Goal: Task Accomplishment & Management: Manage account settings

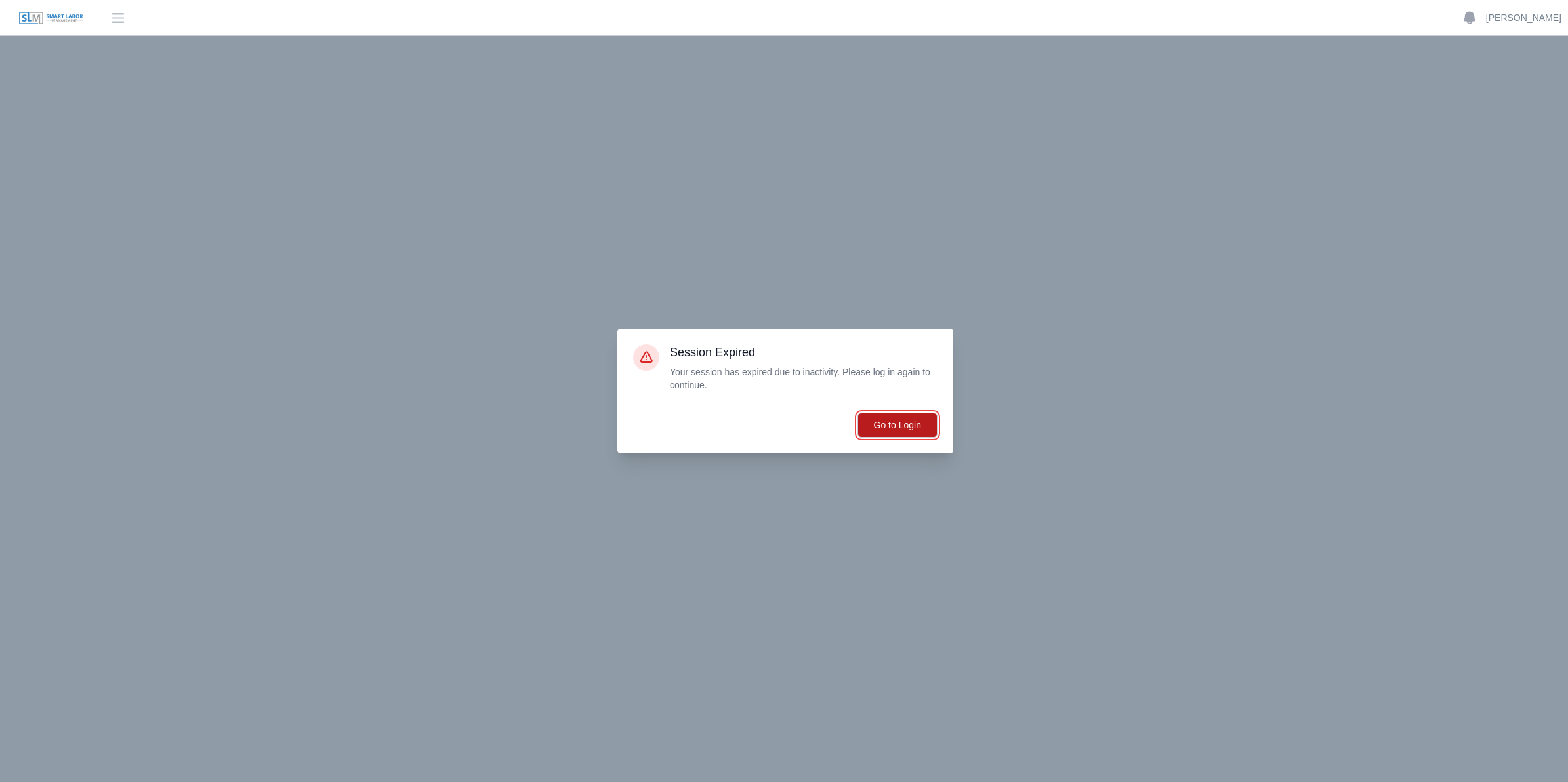
drag, startPoint x: 893, startPoint y: 428, endPoint x: 870, endPoint y: 418, distance: 25.1
click at [893, 428] on button "Go to Login" at bounding box center [897, 425] width 80 height 25
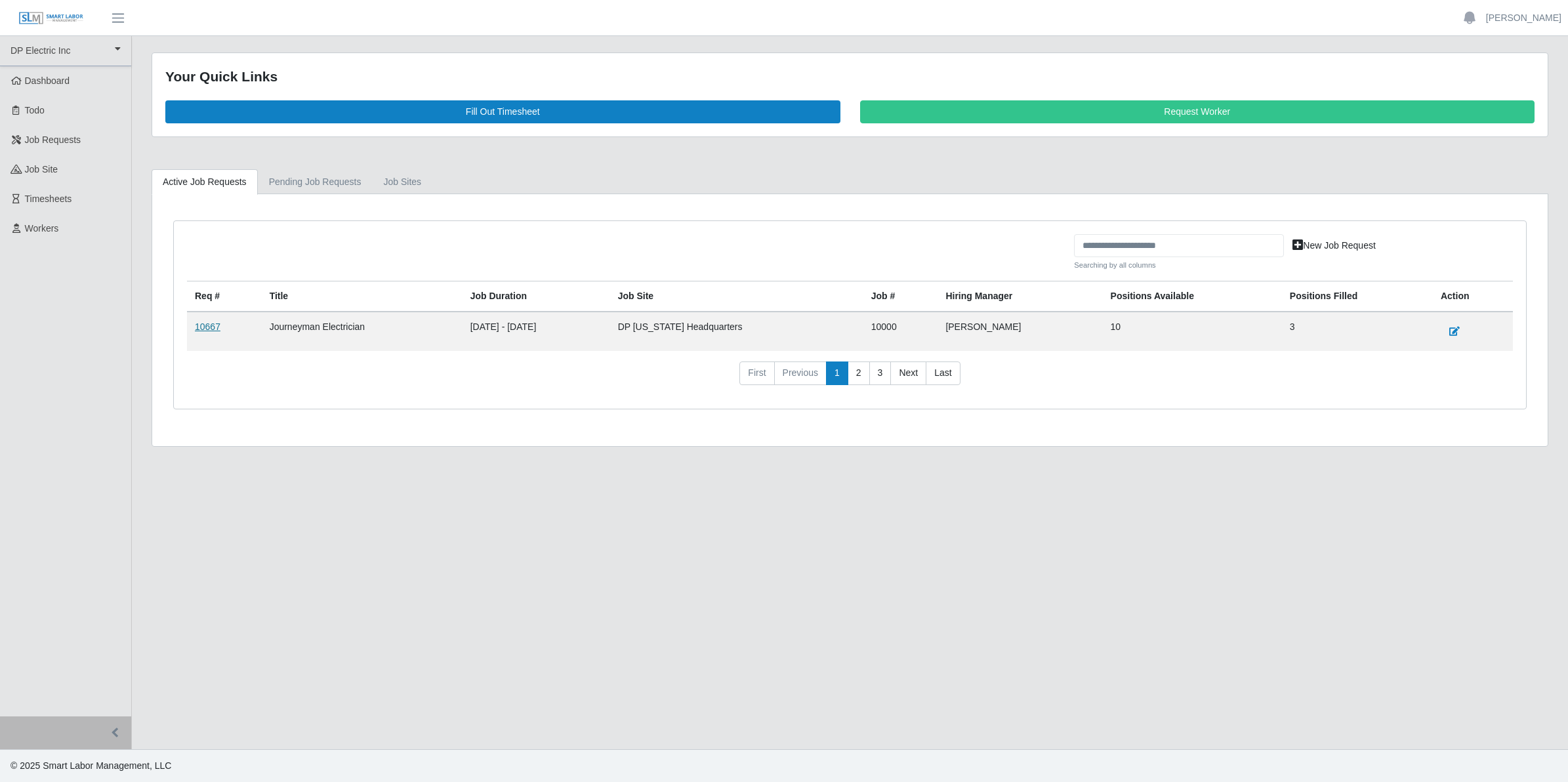
click at [204, 330] on link "10667" at bounding box center [207, 327] width 26 height 11
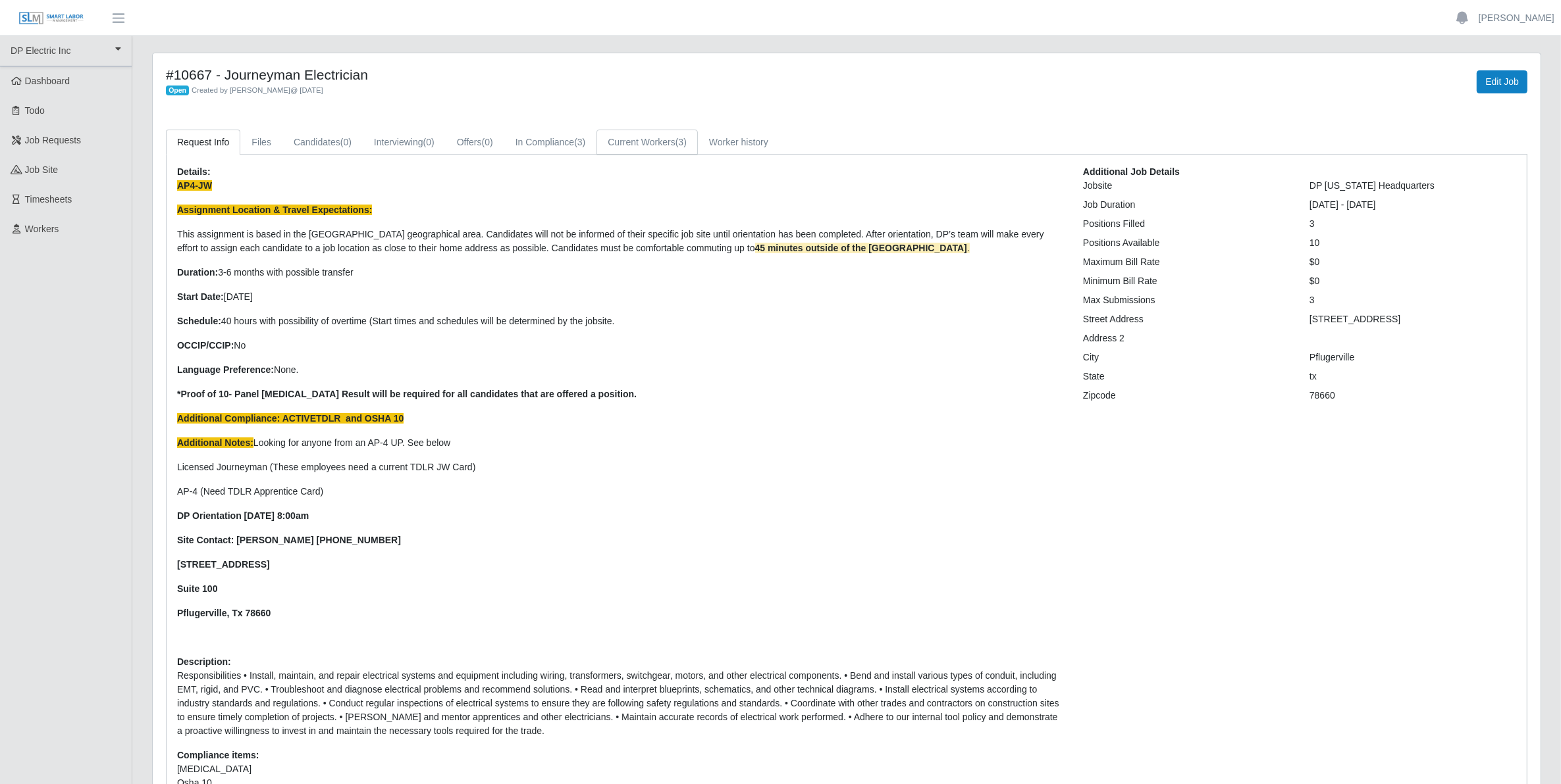
click at [627, 146] on link "Current Workers (3)" at bounding box center [647, 142] width 101 height 26
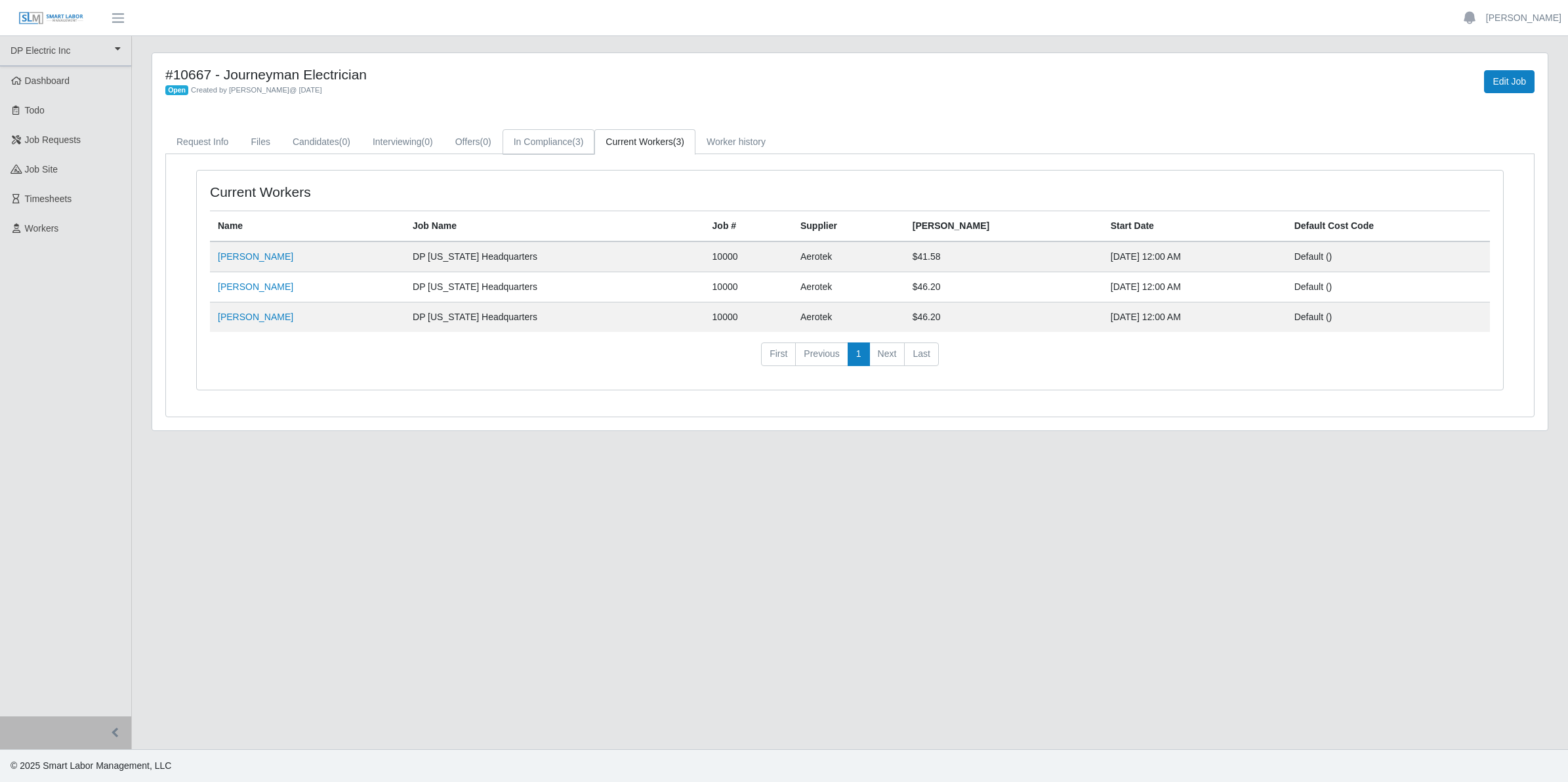
click at [561, 139] on link "In Compliance (3)" at bounding box center [548, 142] width 93 height 26
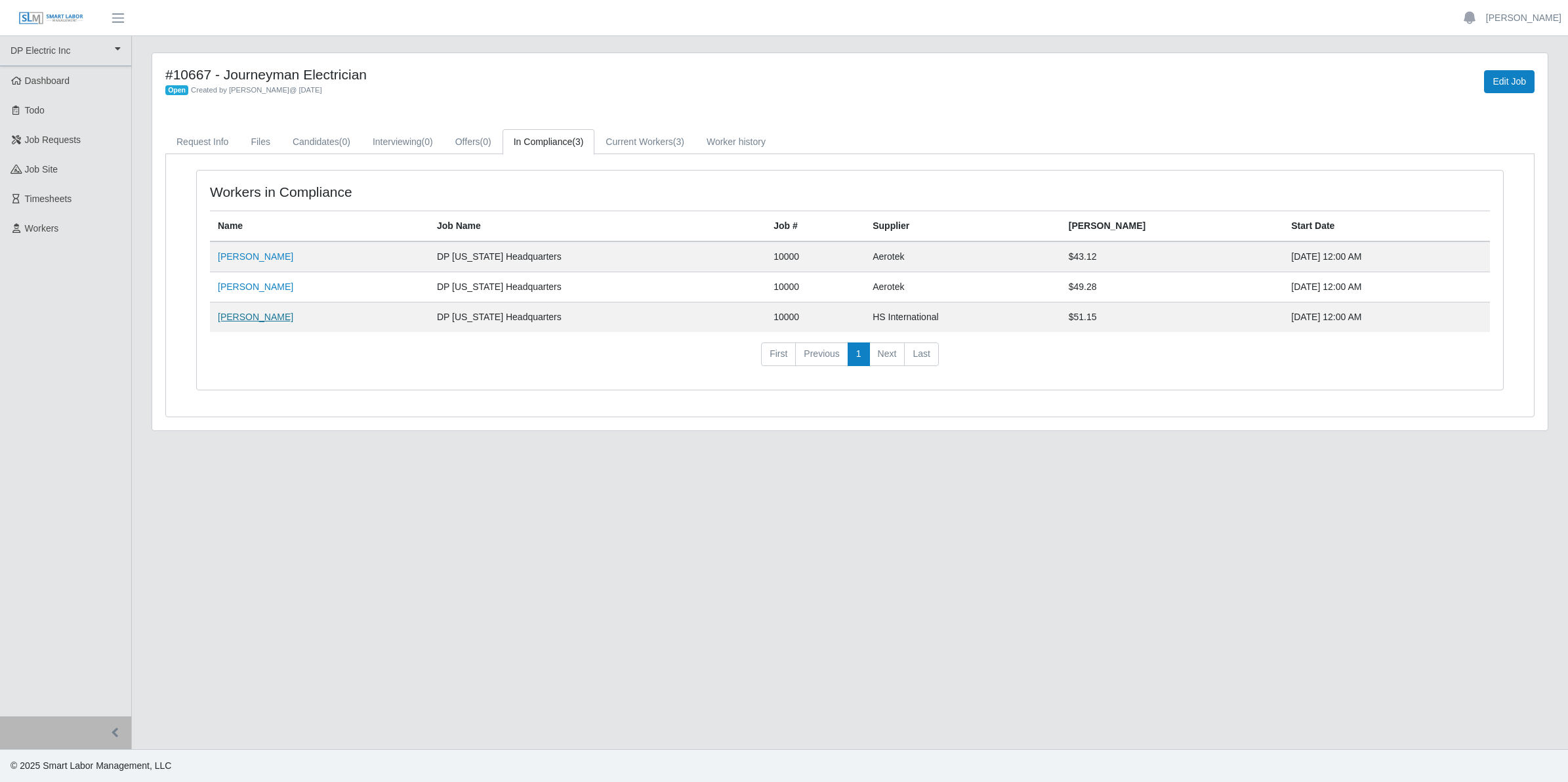
click at [246, 321] on link "[PERSON_NAME]" at bounding box center [256, 317] width 75 height 11
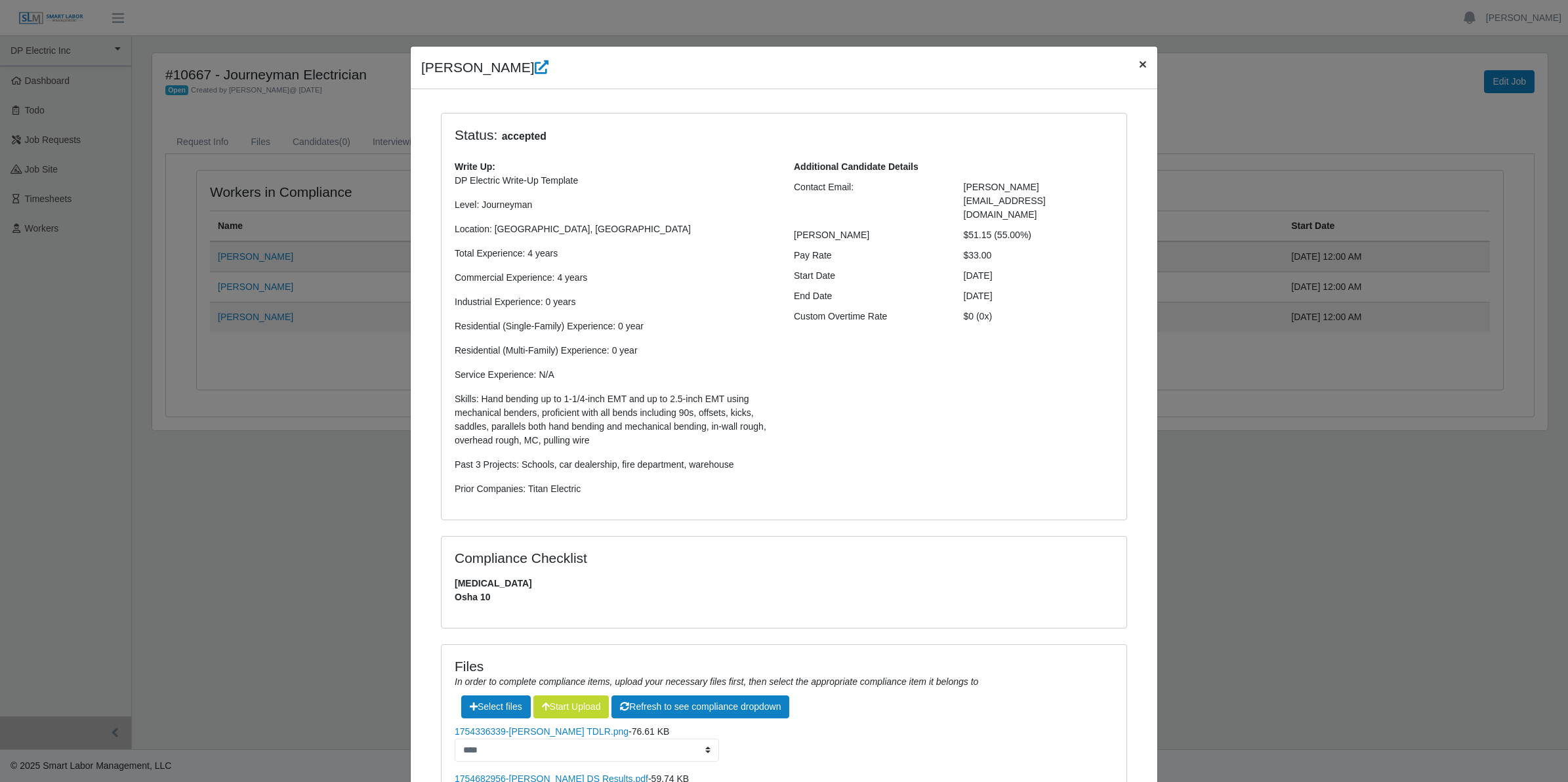
click at [1139, 65] on span "×" at bounding box center [1142, 63] width 8 height 15
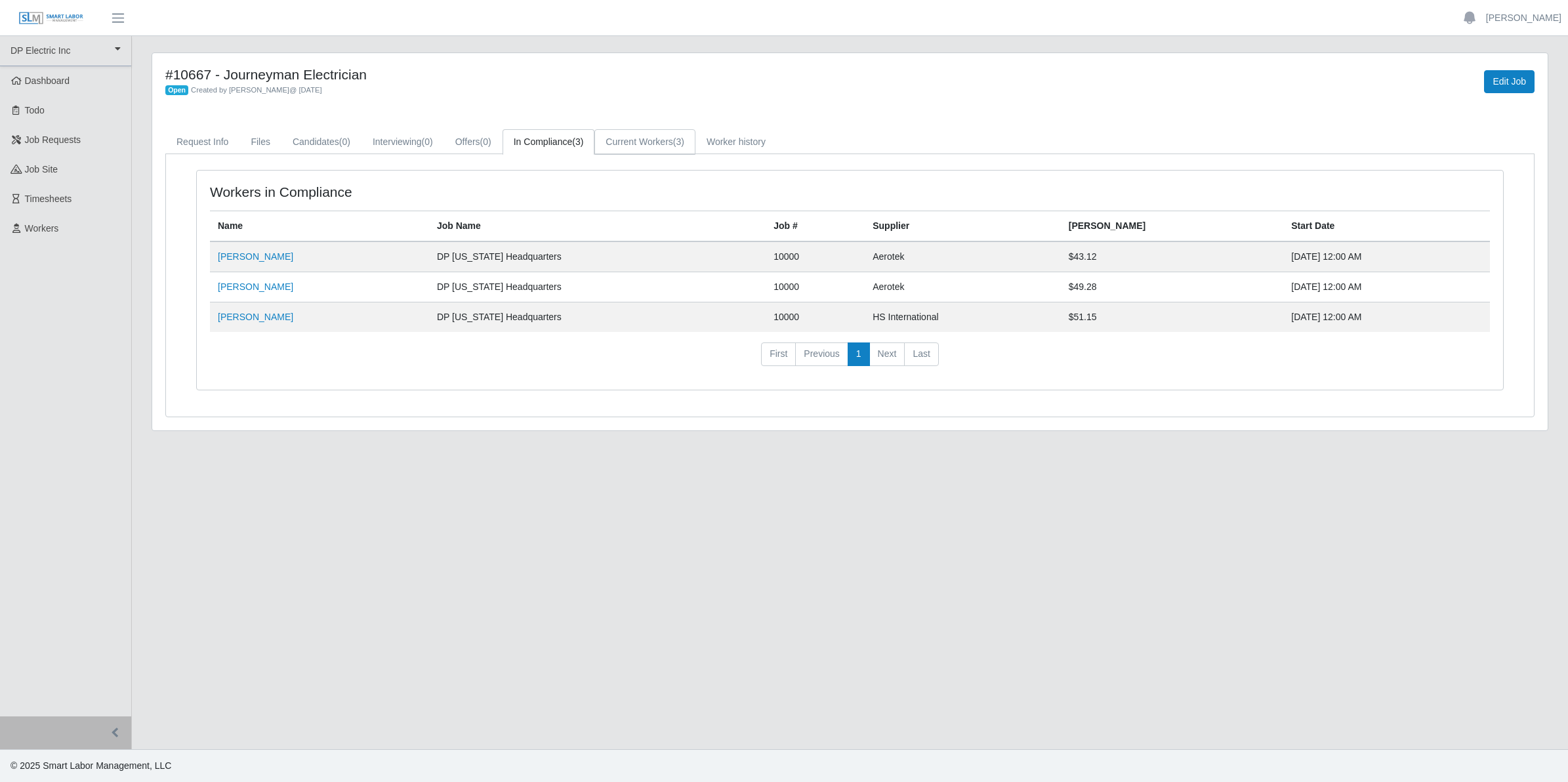
click at [632, 141] on link "Current Workers (3)" at bounding box center [644, 142] width 101 height 26
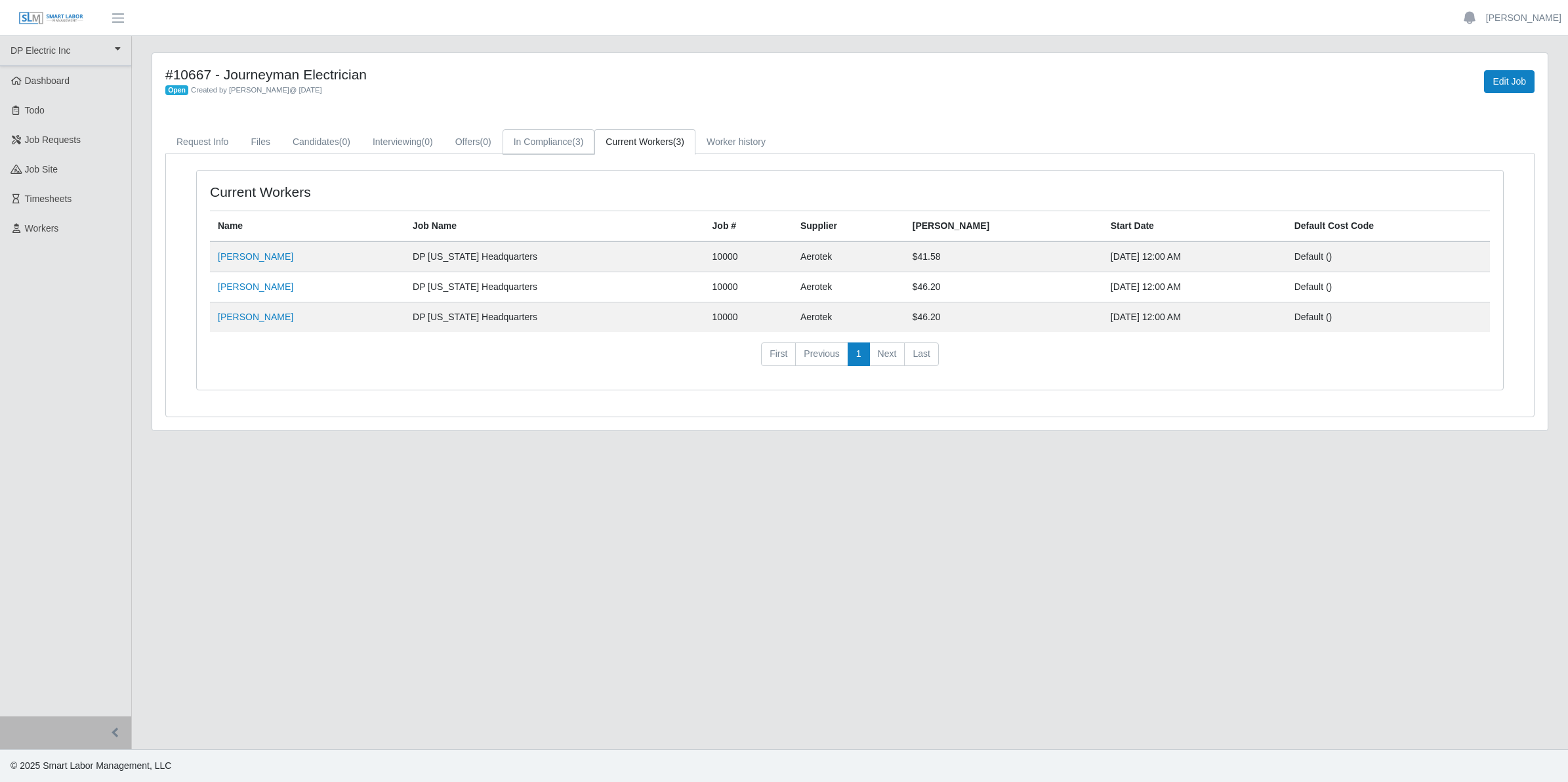
click at [558, 143] on link "In Compliance (3)" at bounding box center [548, 142] width 93 height 26
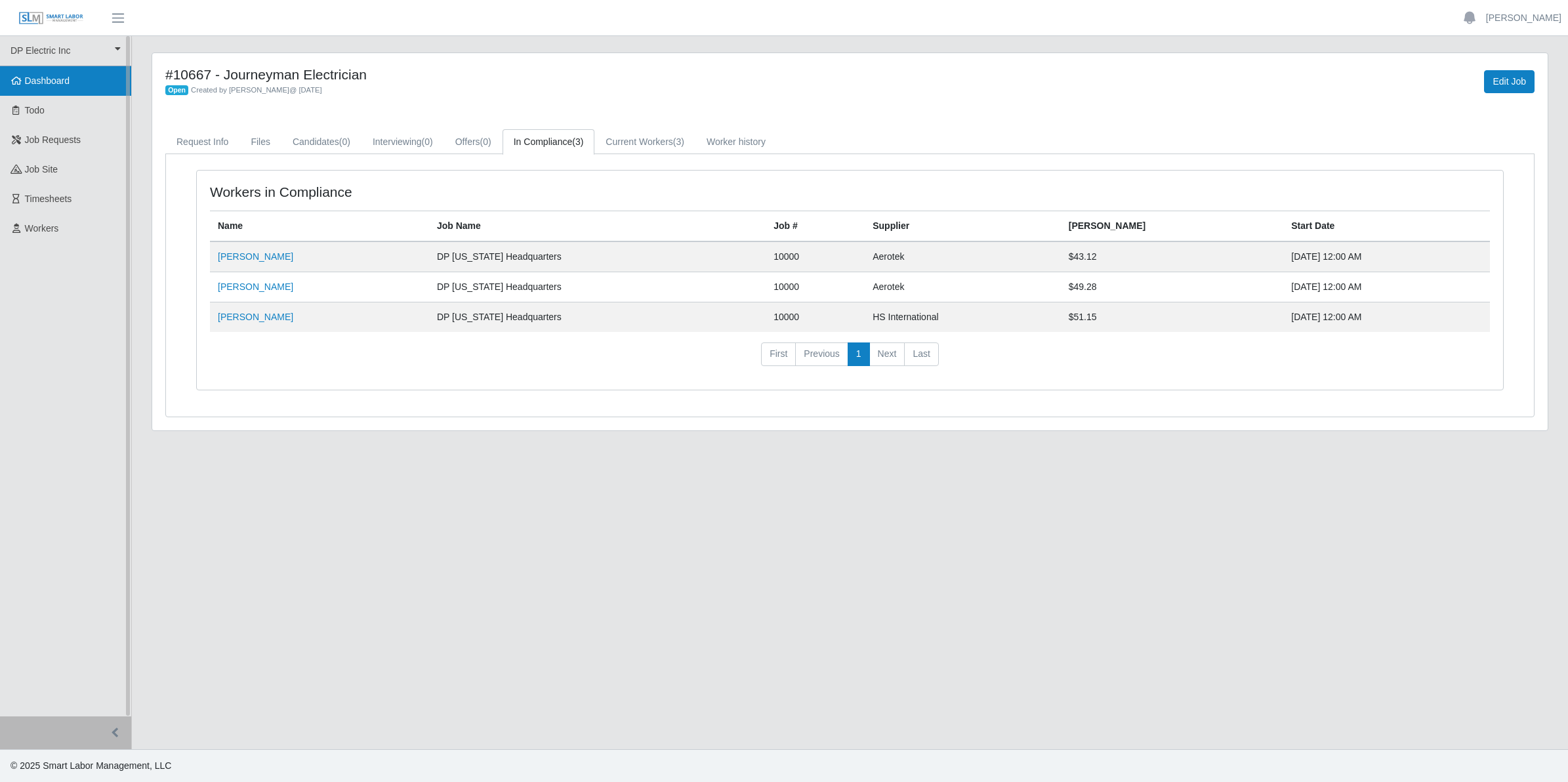
click at [37, 79] on span "Dashboard" at bounding box center [48, 81] width 45 height 11
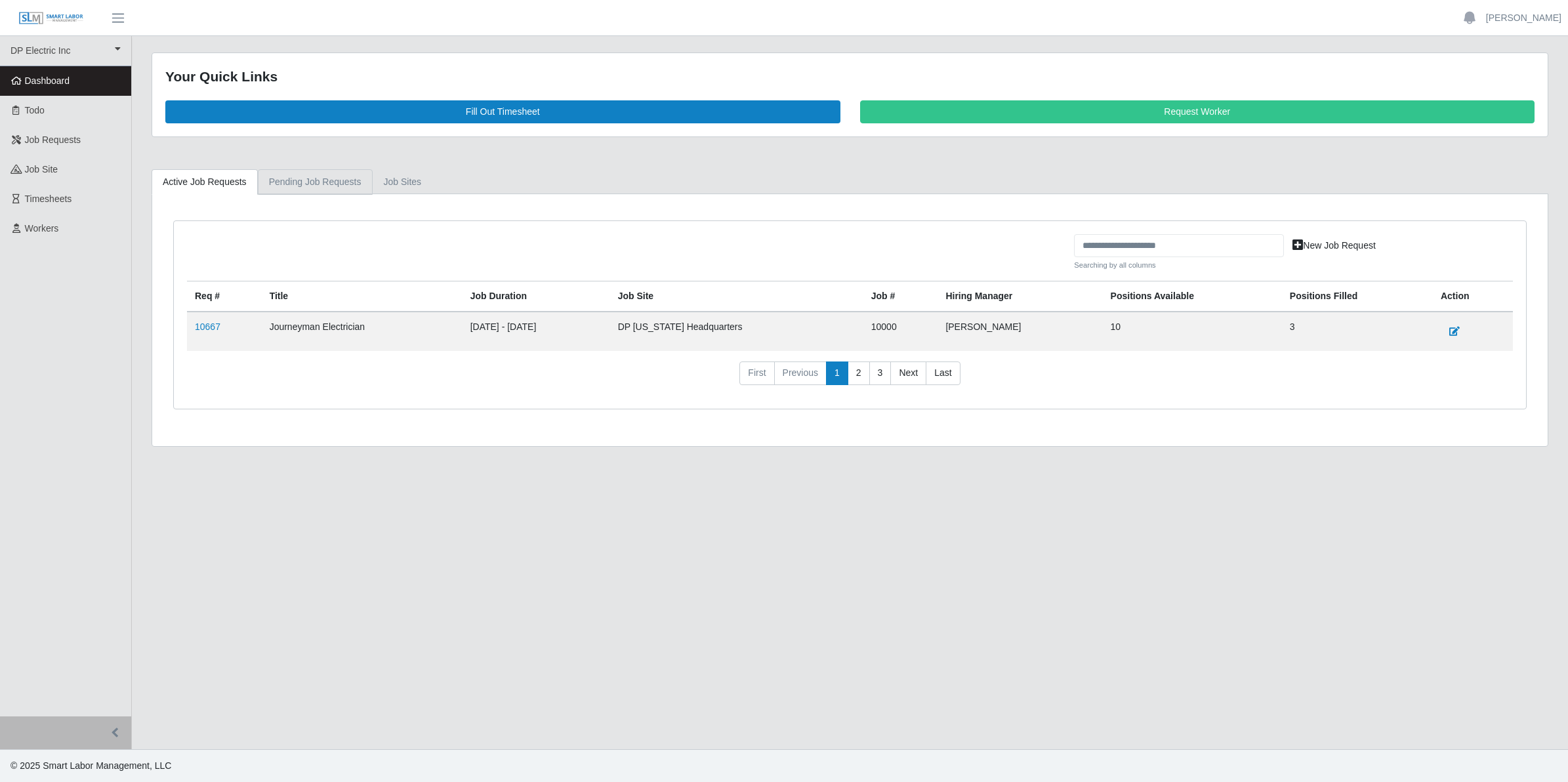
click at [321, 184] on link "Pending Job Requests" at bounding box center [315, 182] width 115 height 26
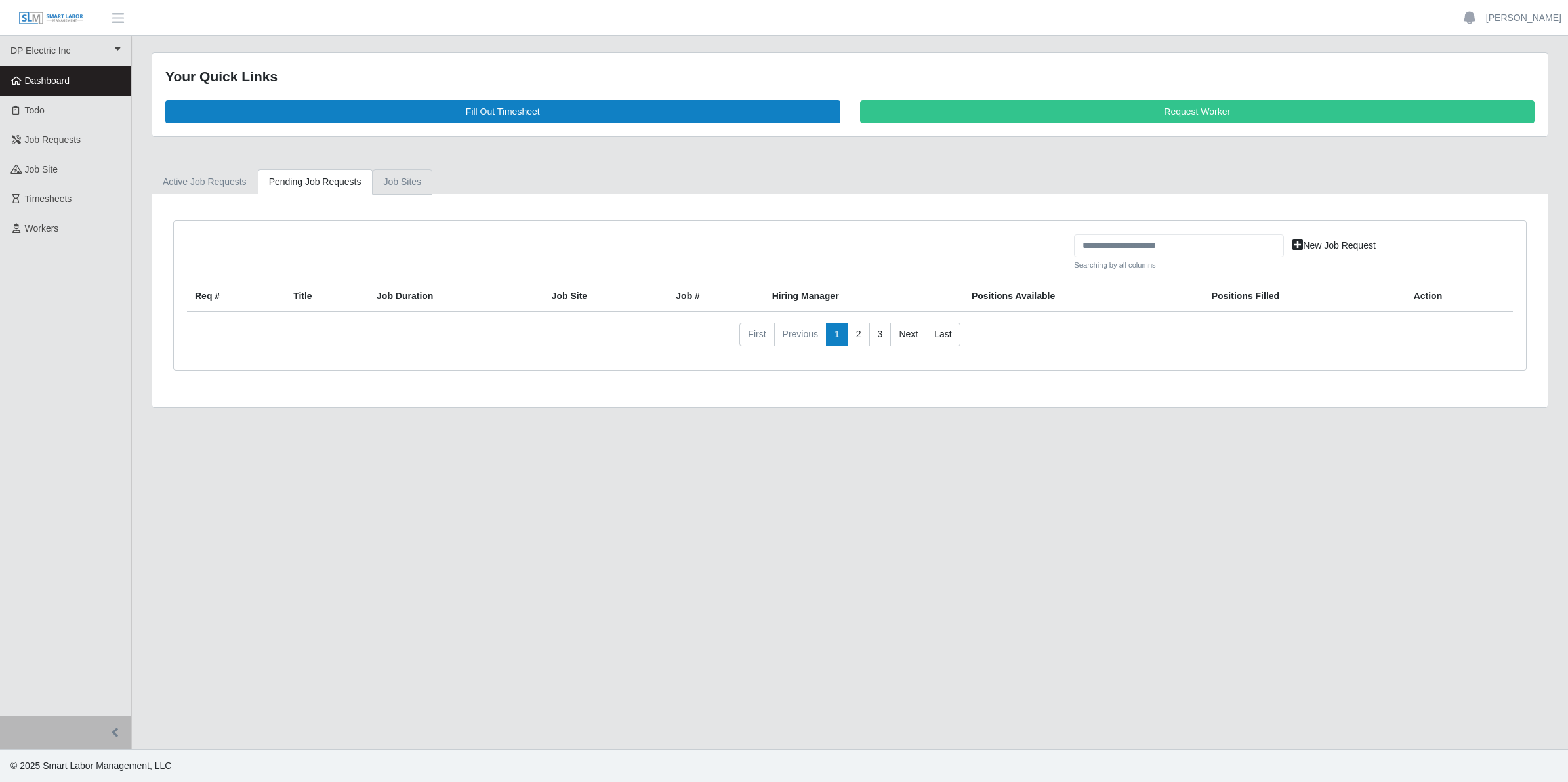
click at [402, 184] on link "job sites" at bounding box center [402, 182] width 60 height 26
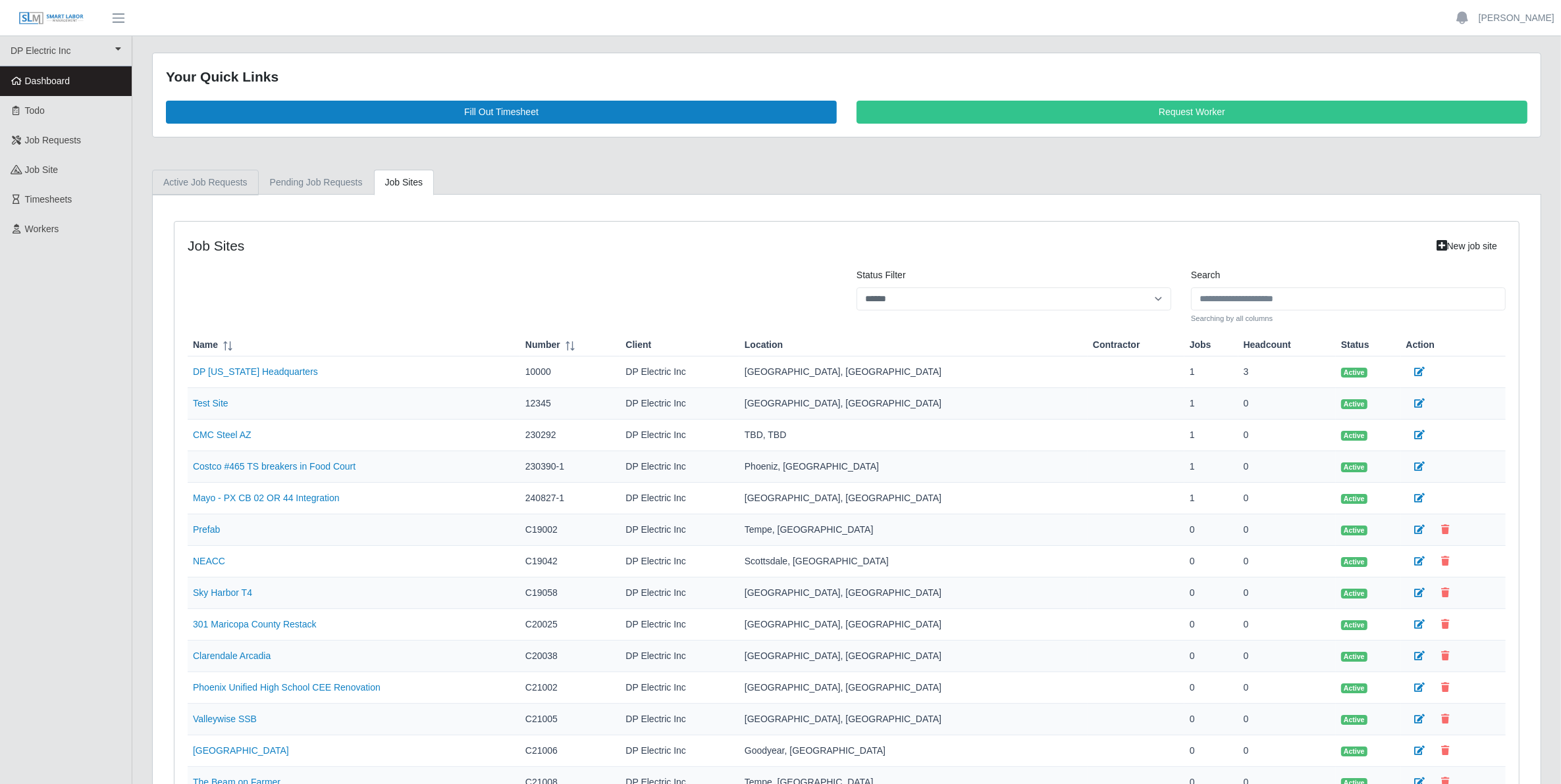
click at [206, 188] on link "Active Job Requests" at bounding box center [205, 182] width 107 height 26
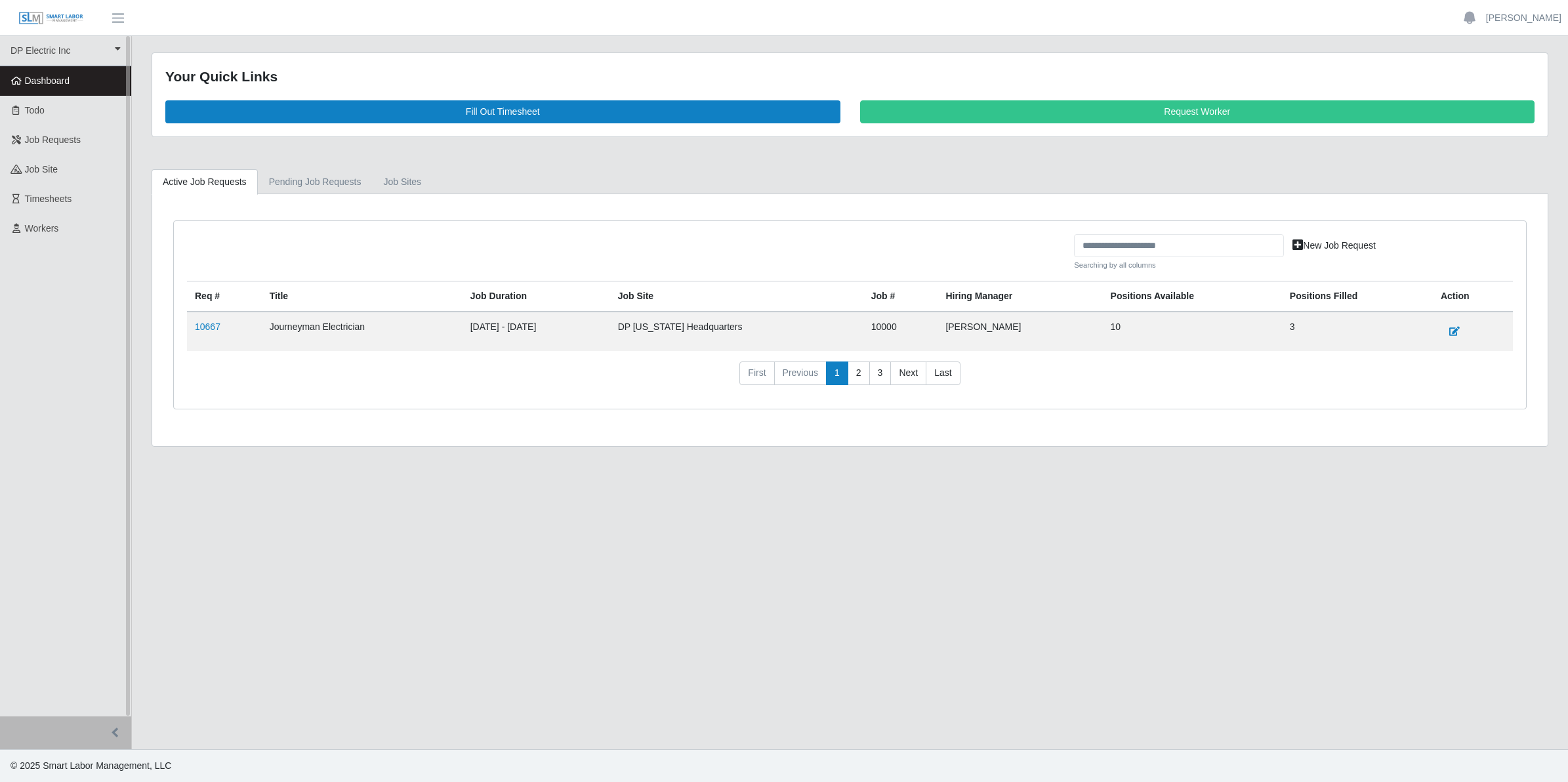
click at [38, 83] on span "Dashboard" at bounding box center [48, 81] width 45 height 11
click at [207, 321] on link "10667" at bounding box center [207, 327] width 26 height 11
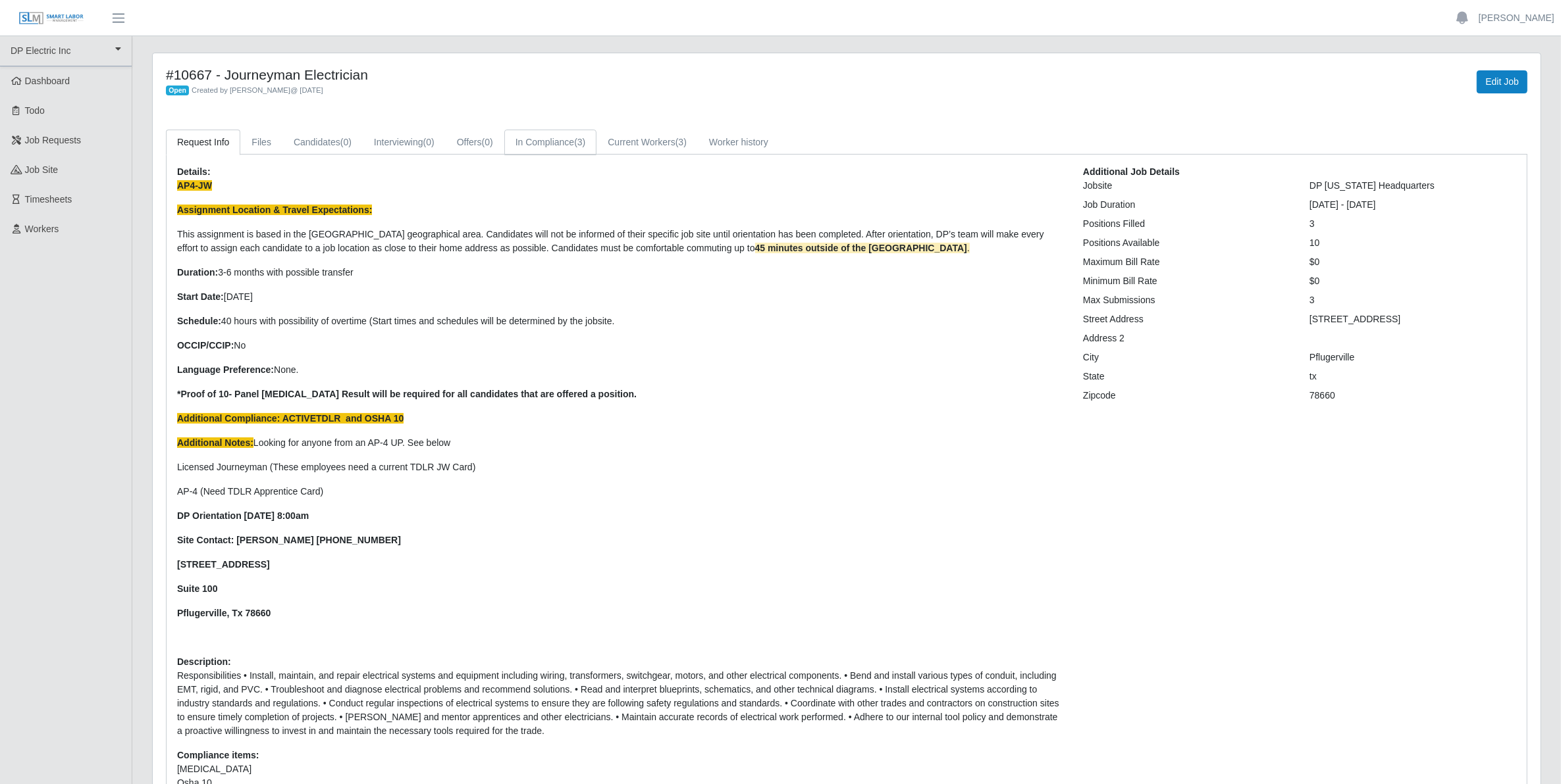
click at [552, 143] on link "In Compliance (3)" at bounding box center [550, 142] width 93 height 26
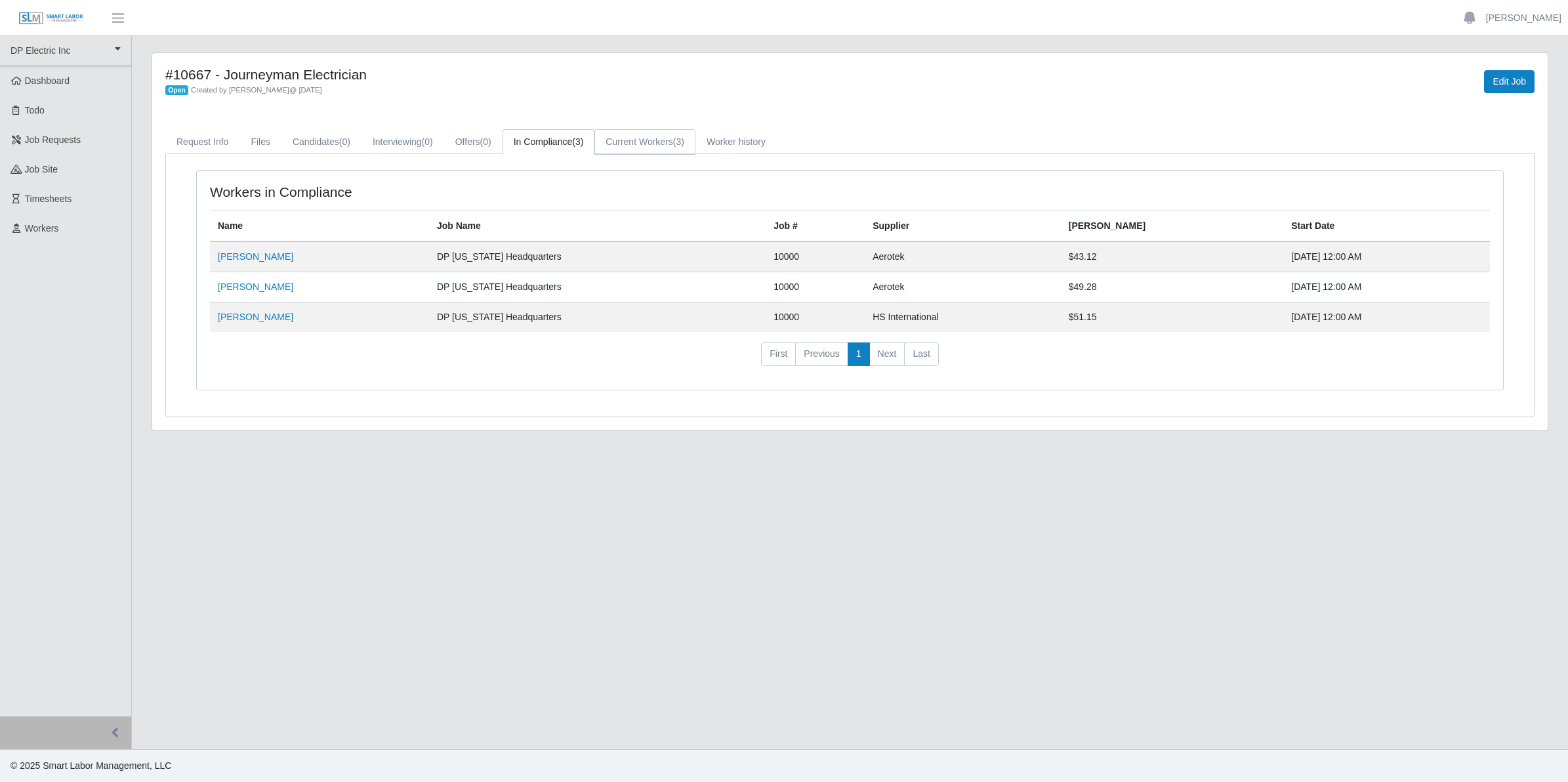
click at [632, 142] on link "Current Workers (3)" at bounding box center [644, 142] width 101 height 26
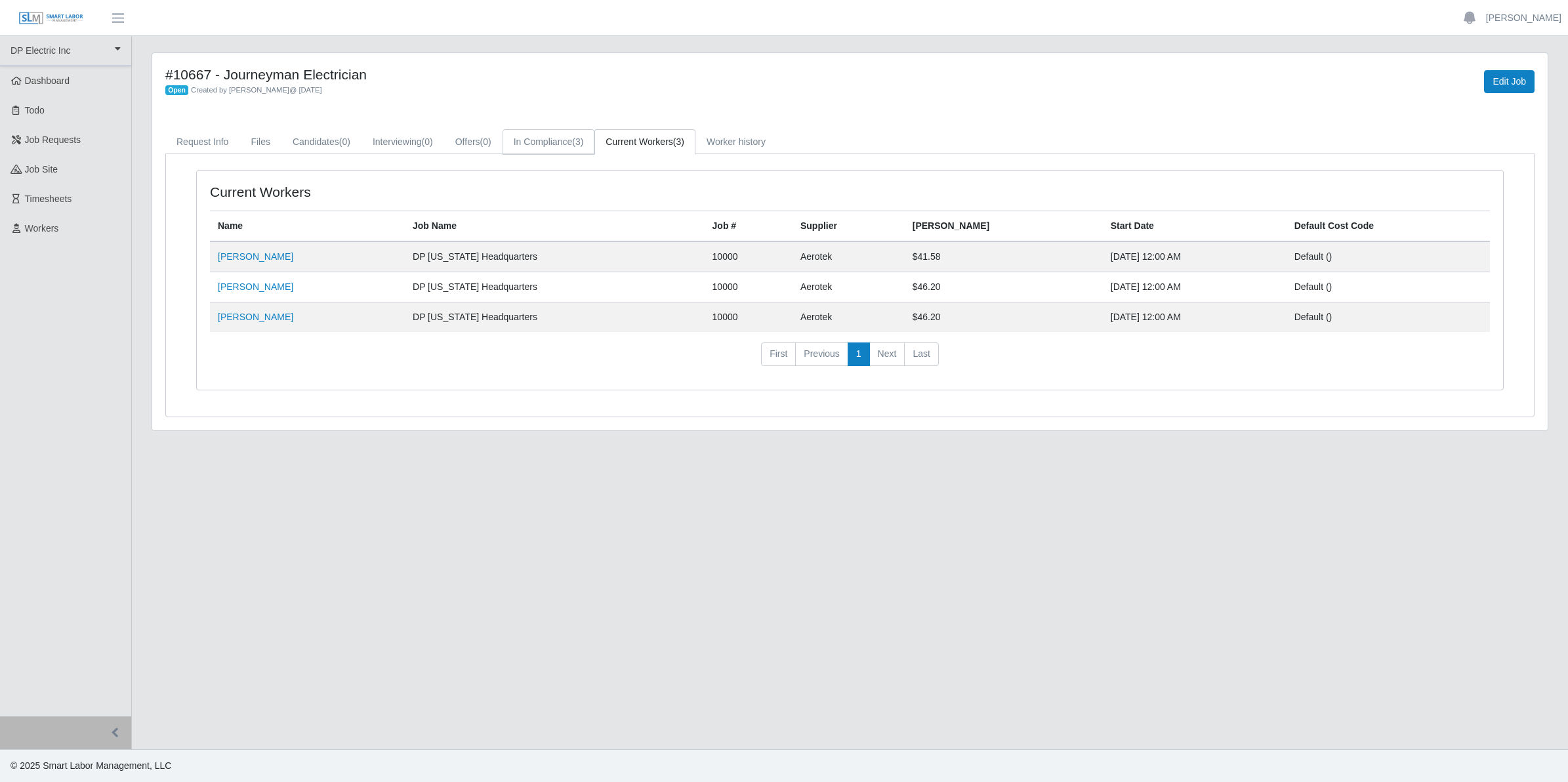
click at [542, 145] on link "In Compliance (3)" at bounding box center [548, 142] width 93 height 26
